Goal: Task Accomplishment & Management: Manage account settings

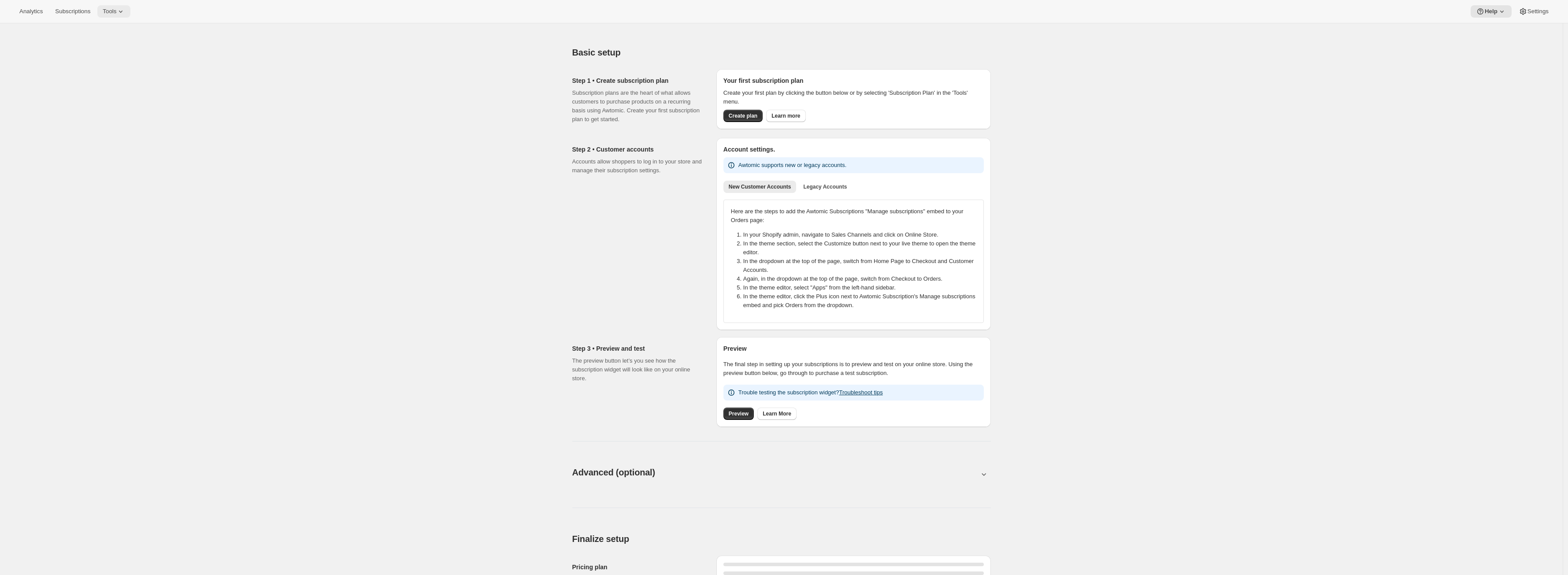
click at [125, 12] on icon at bounding box center [121, 12] width 9 height 9
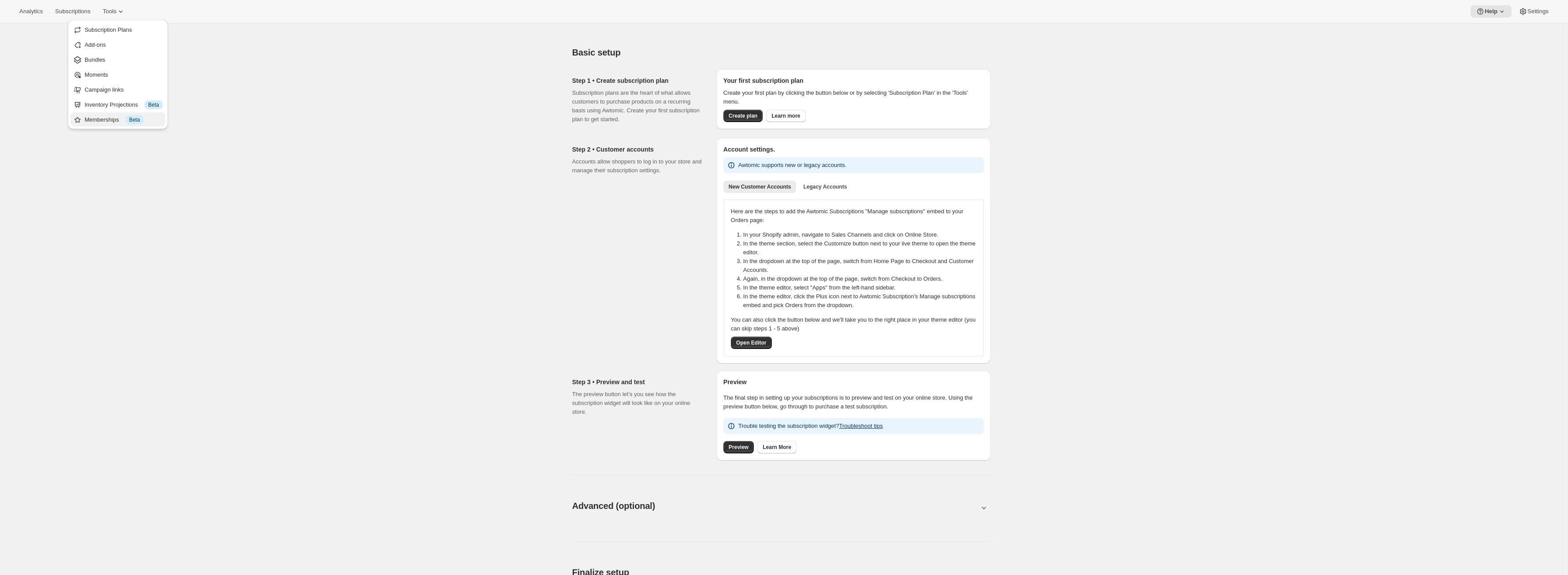
click at [125, 116] on div "Memberships Info Beta" at bounding box center [124, 120] width 78 height 9
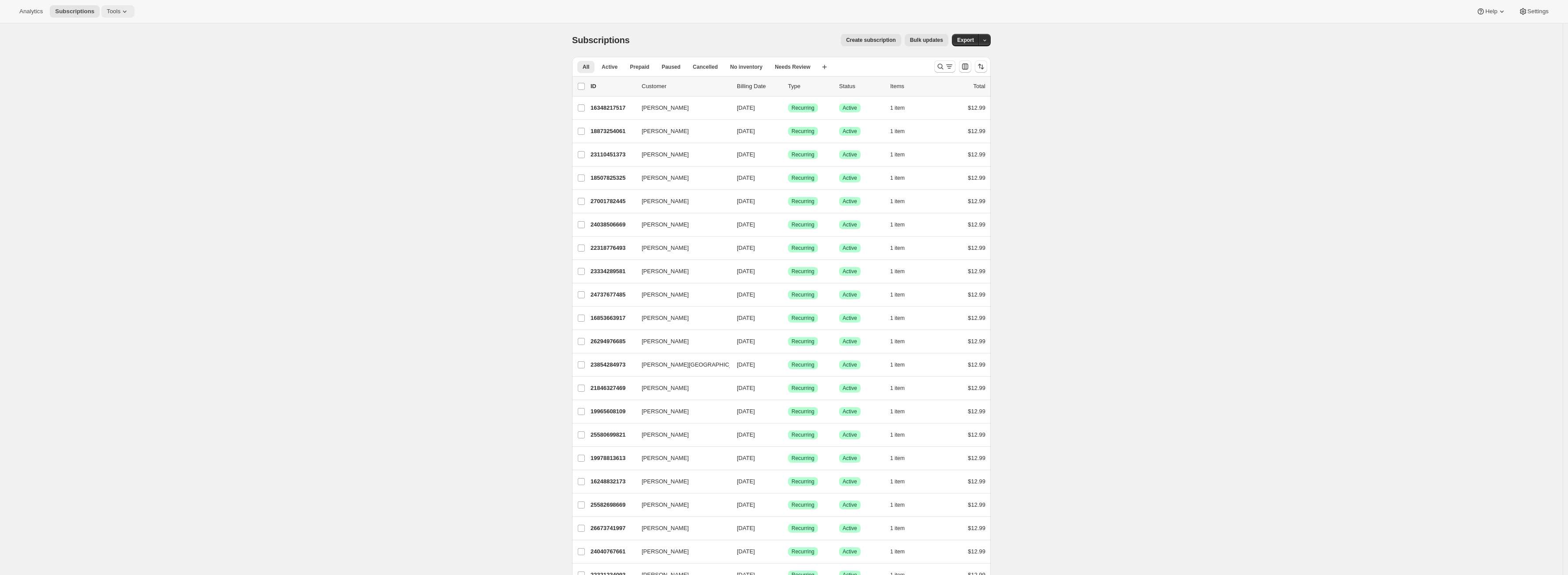
click at [125, 8] on icon at bounding box center [125, 12] width 9 height 9
